Goal: Navigation & Orientation: Find specific page/section

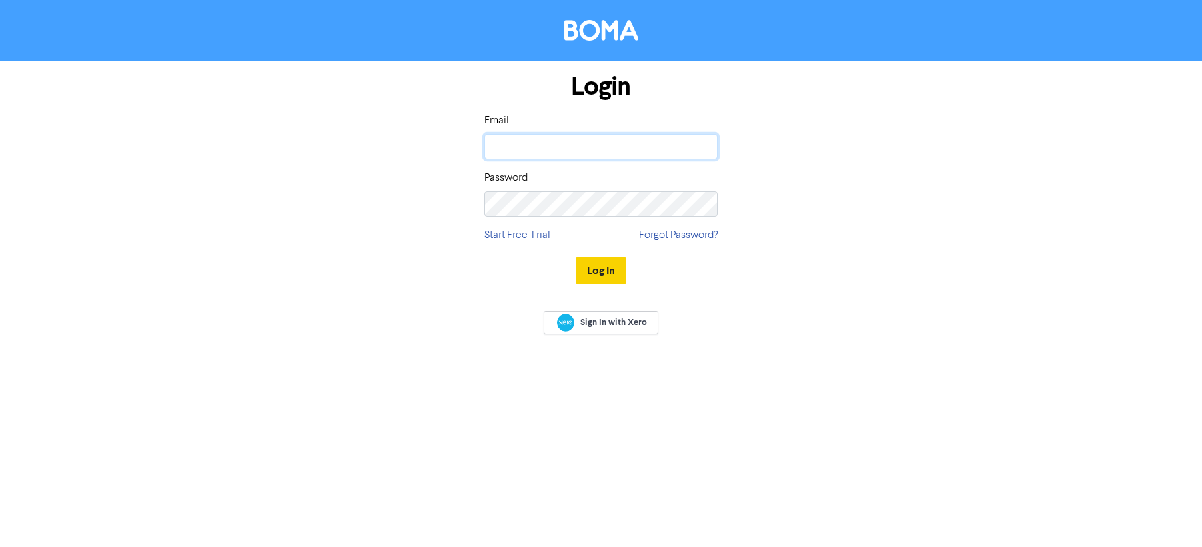
type input "[PERSON_NAME][EMAIL_ADDRESS][DOMAIN_NAME]"
click at [593, 267] on button "Log In" at bounding box center [601, 271] width 51 height 28
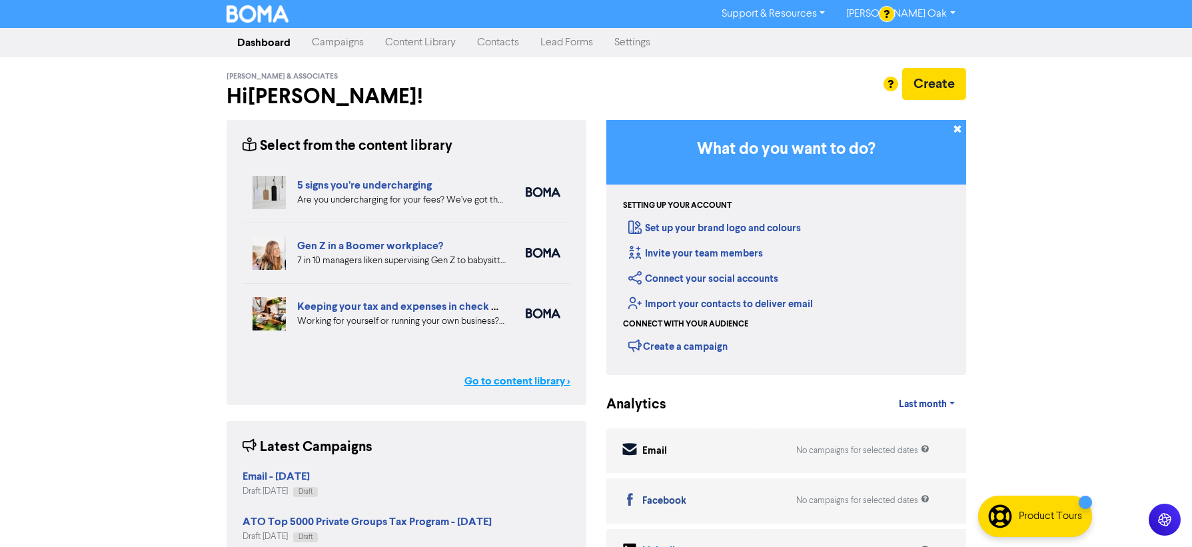
click at [507, 378] on link "Go to content library >" at bounding box center [518, 381] width 106 height 16
